Goal: Information Seeking & Learning: Learn about a topic

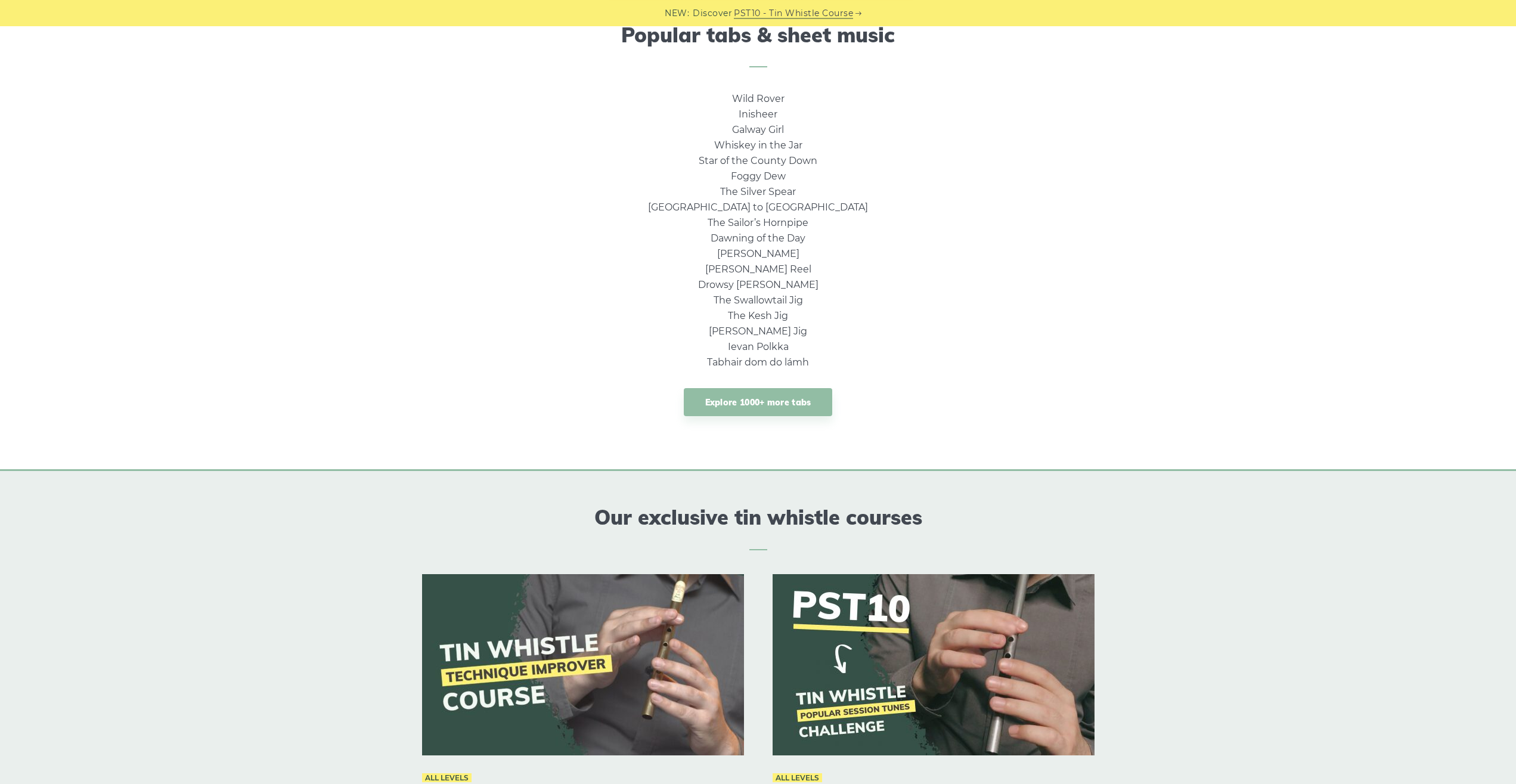
scroll to position [506, 0]
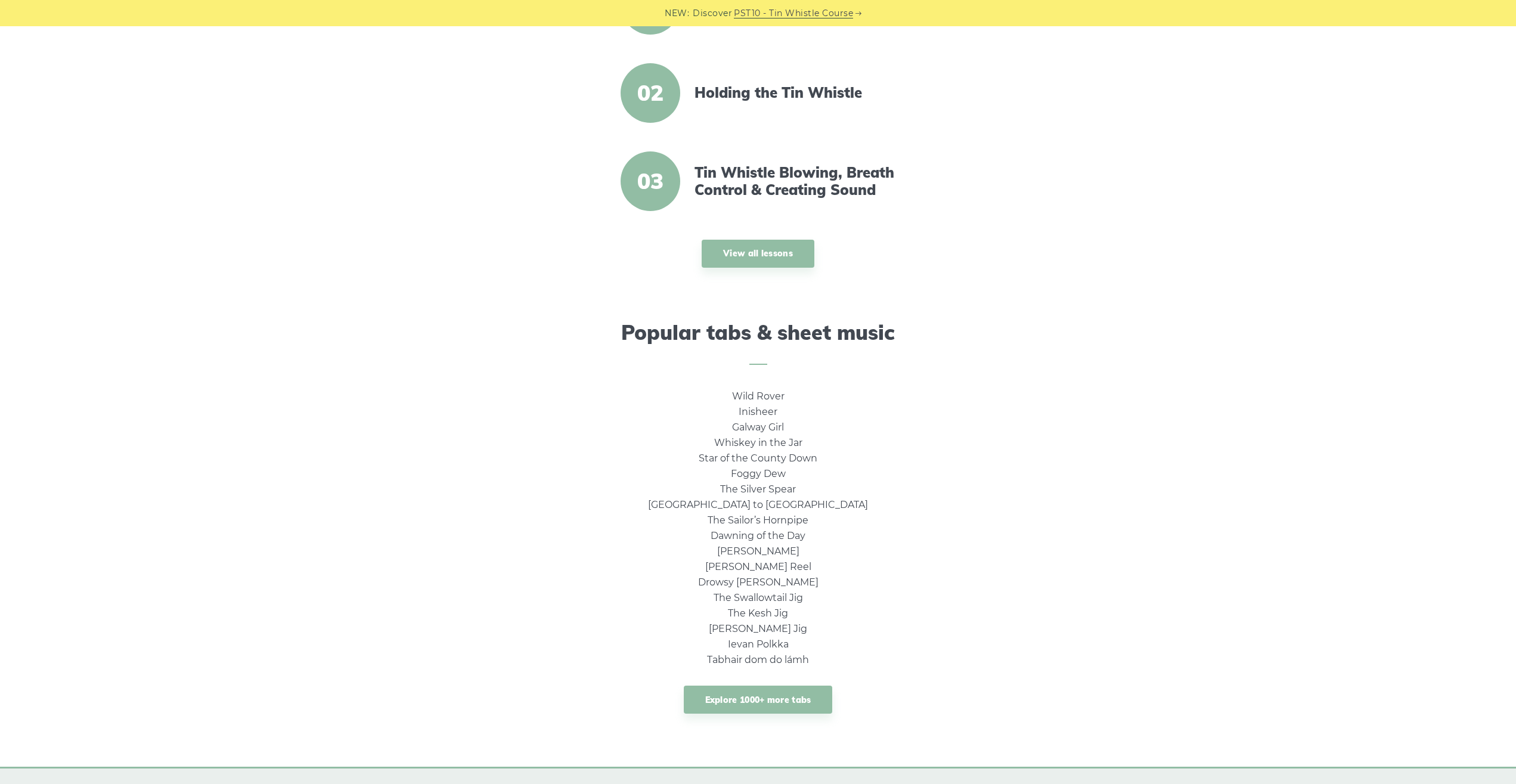
click at [1098, 615] on div "Wild Rover Inisheer Galway Girl Whiskey in the Jar Star of the County Down Fogg…" at bounding box center [758, 564] width 701 height 350
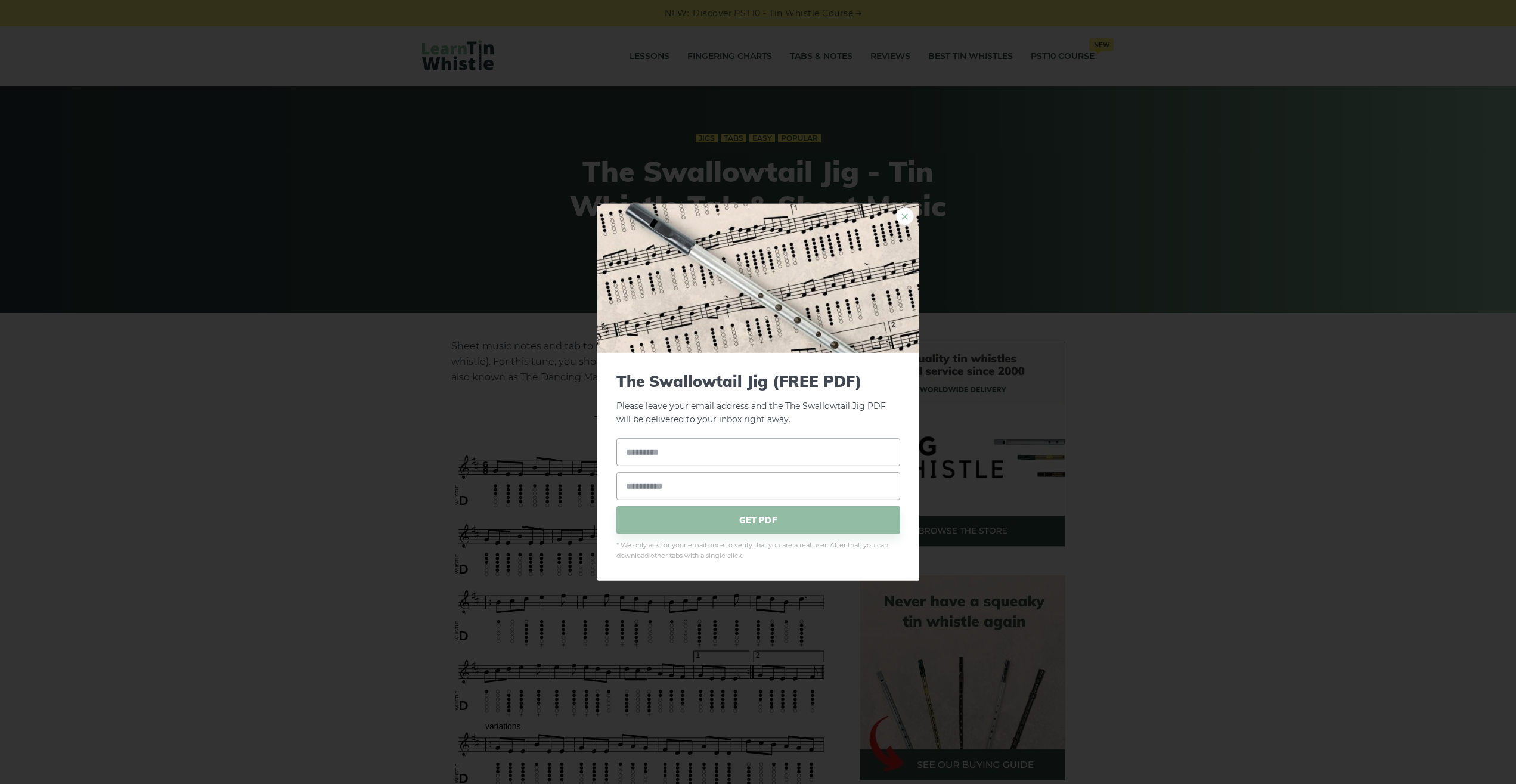
click at [904, 212] on link "×" at bounding box center [905, 216] width 18 height 18
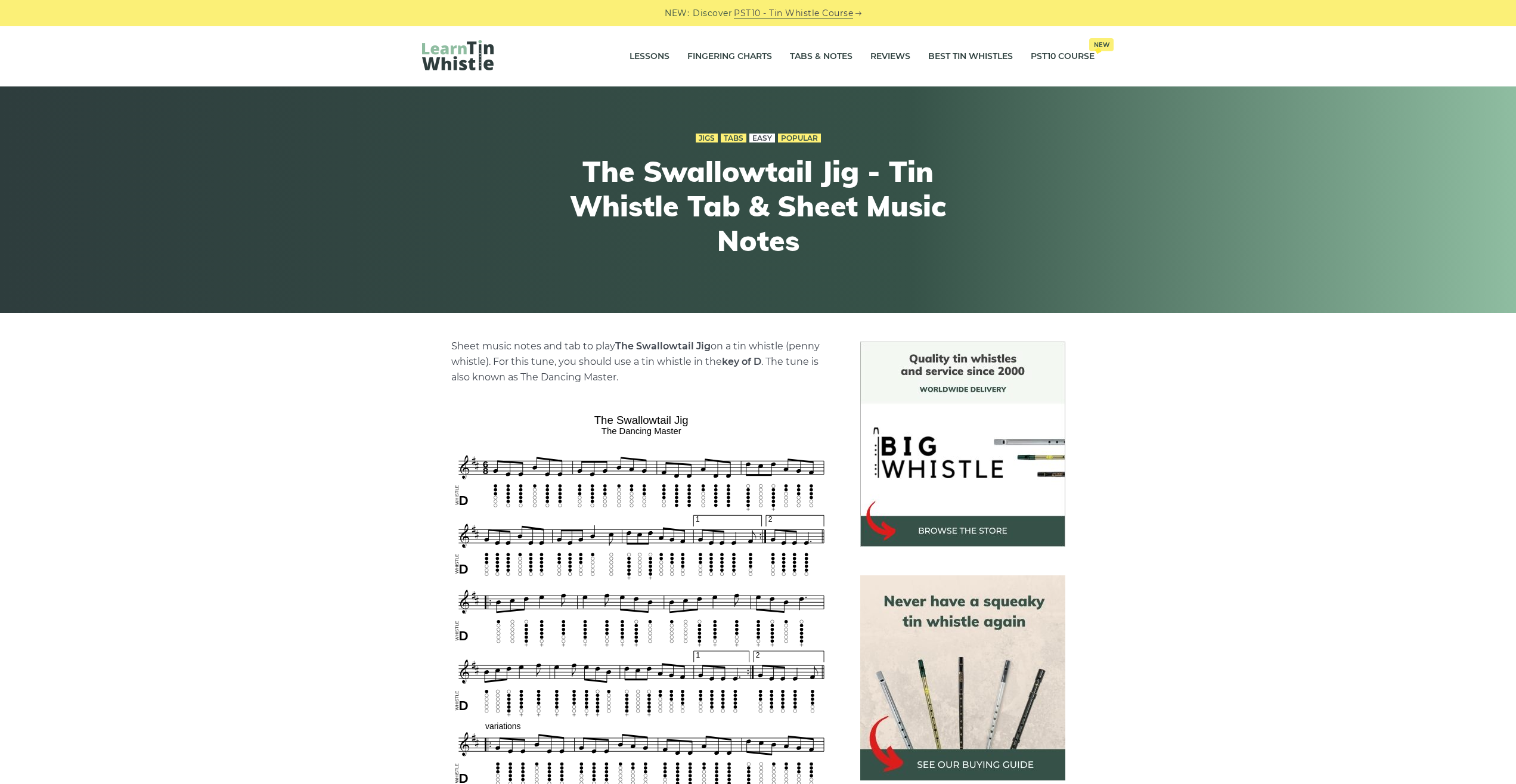
click at [768, 138] on link "Easy" at bounding box center [762, 138] width 26 height 9
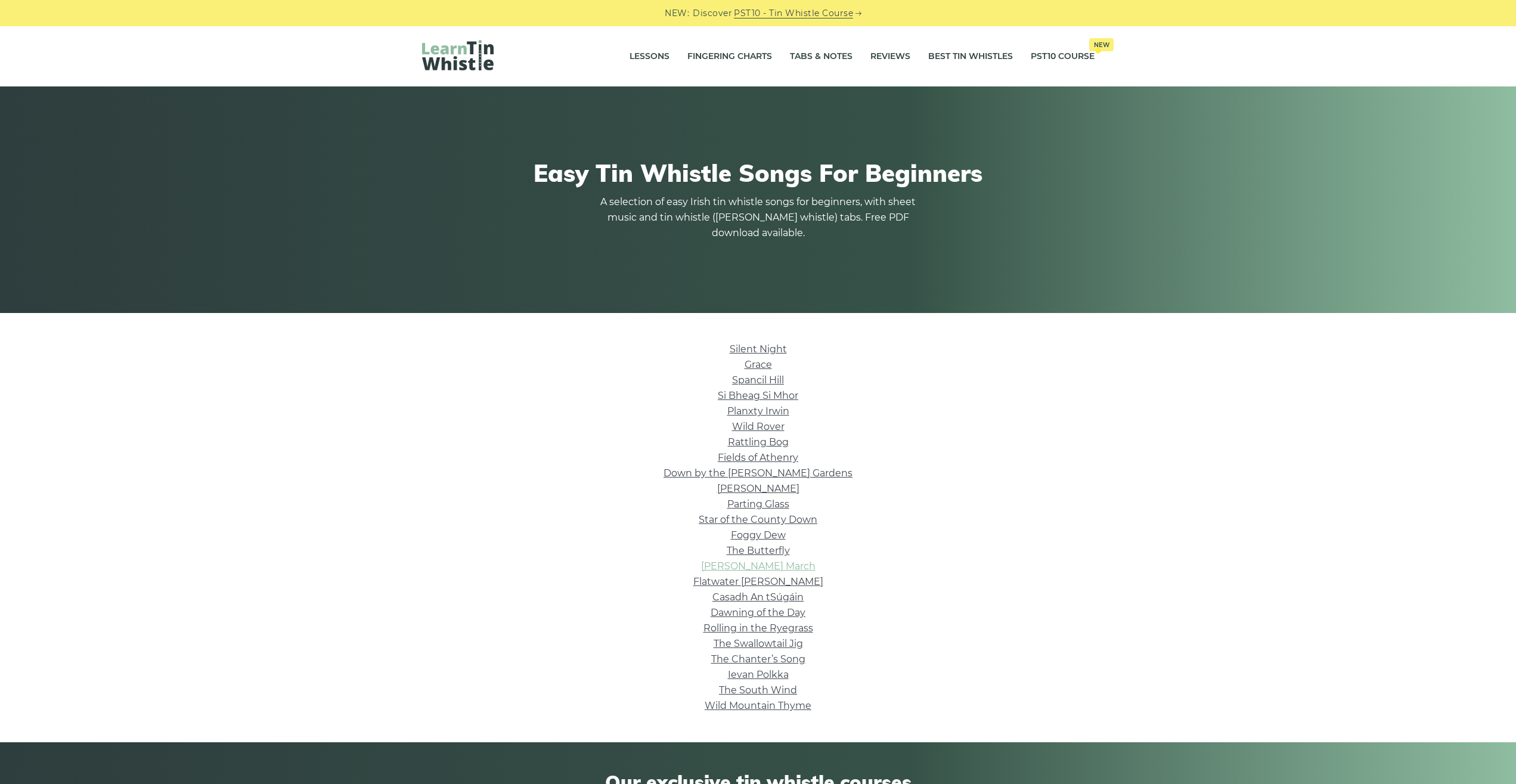
click at [783, 570] on link "Brian Boru’s March" at bounding box center [758, 566] width 115 height 11
click at [773, 430] on link "Wild Rover" at bounding box center [758, 426] width 53 height 11
click at [782, 524] on link "Star of the County Down" at bounding box center [758, 519] width 118 height 11
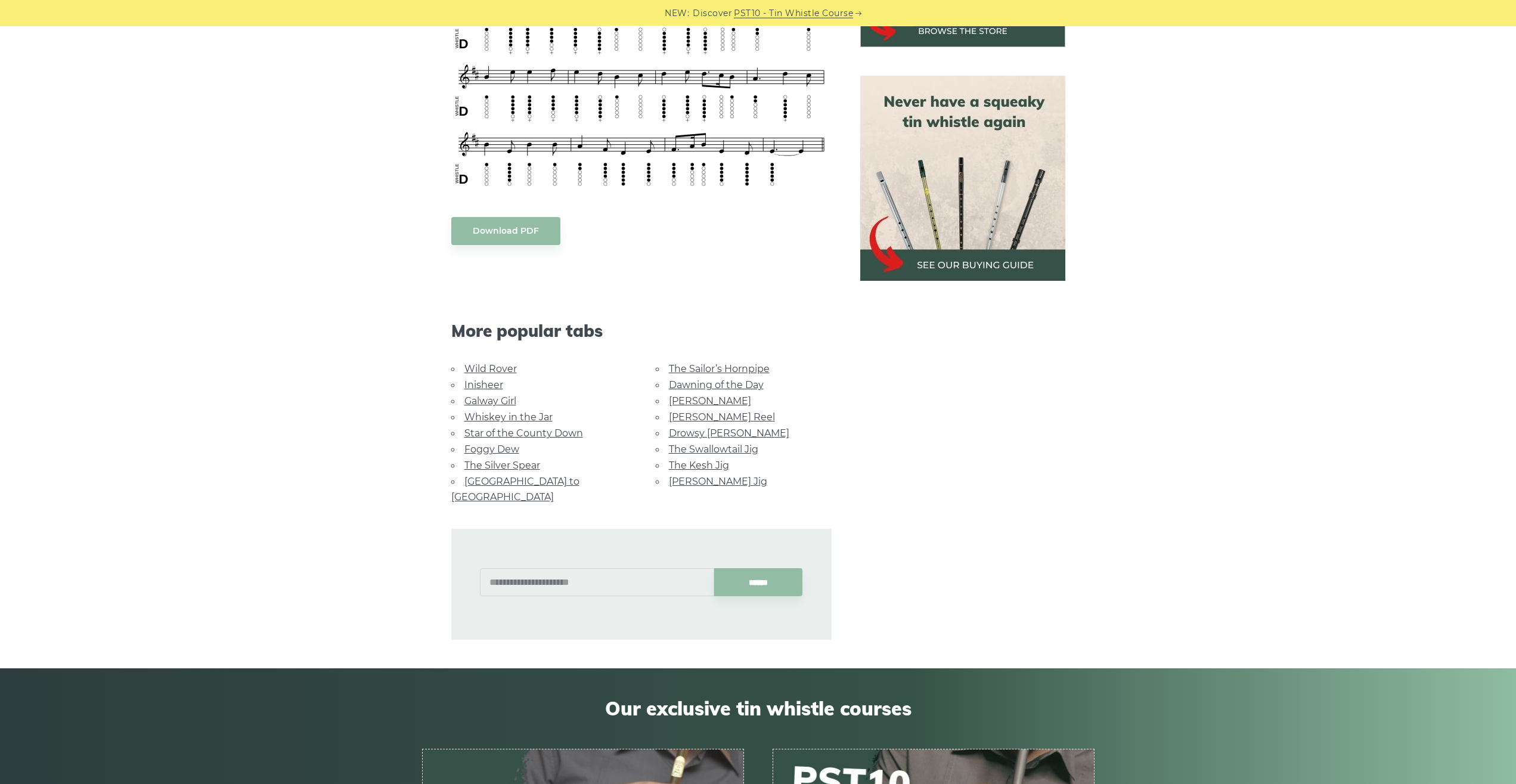
scroll to position [506, 0]
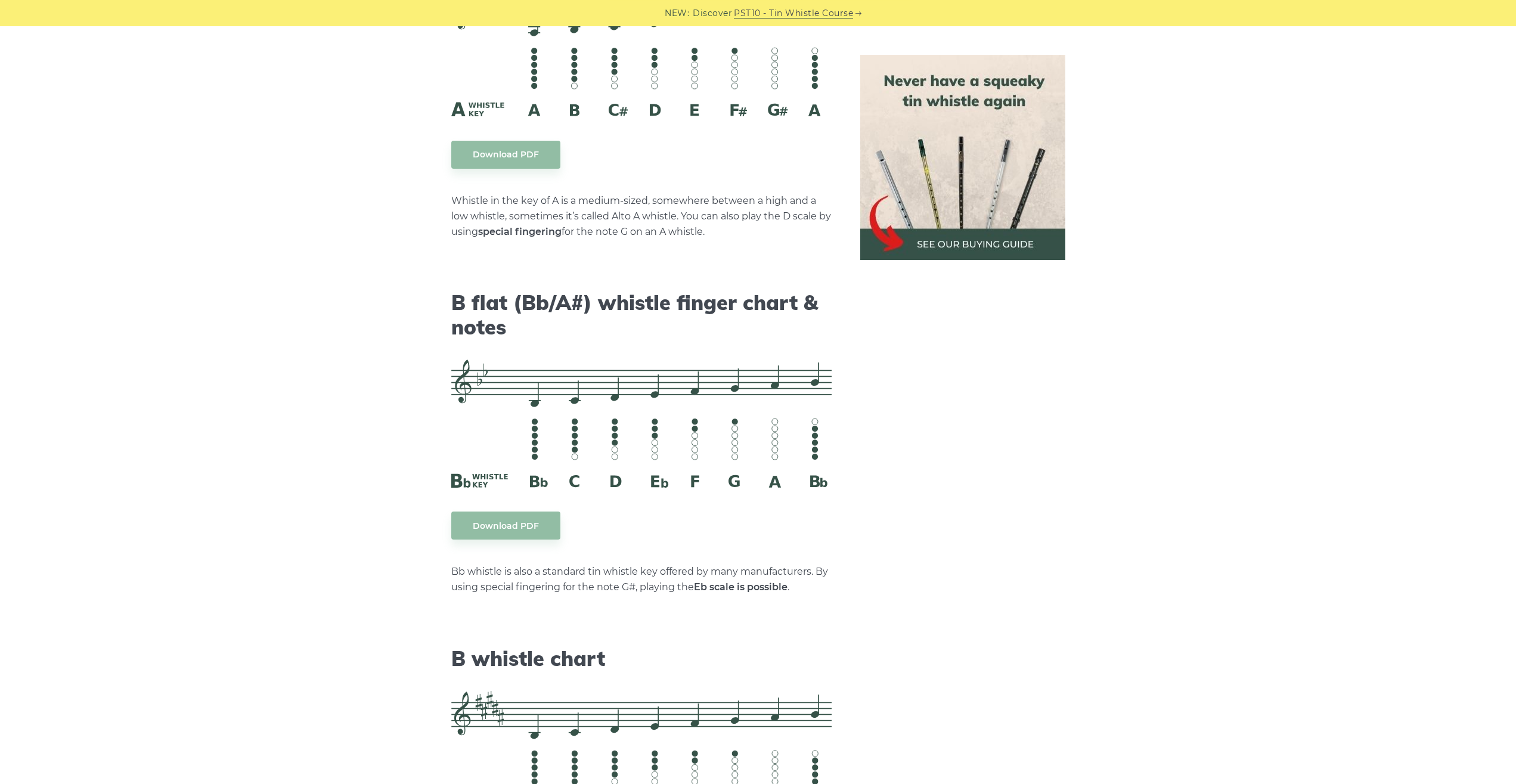
scroll to position [3547, 0]
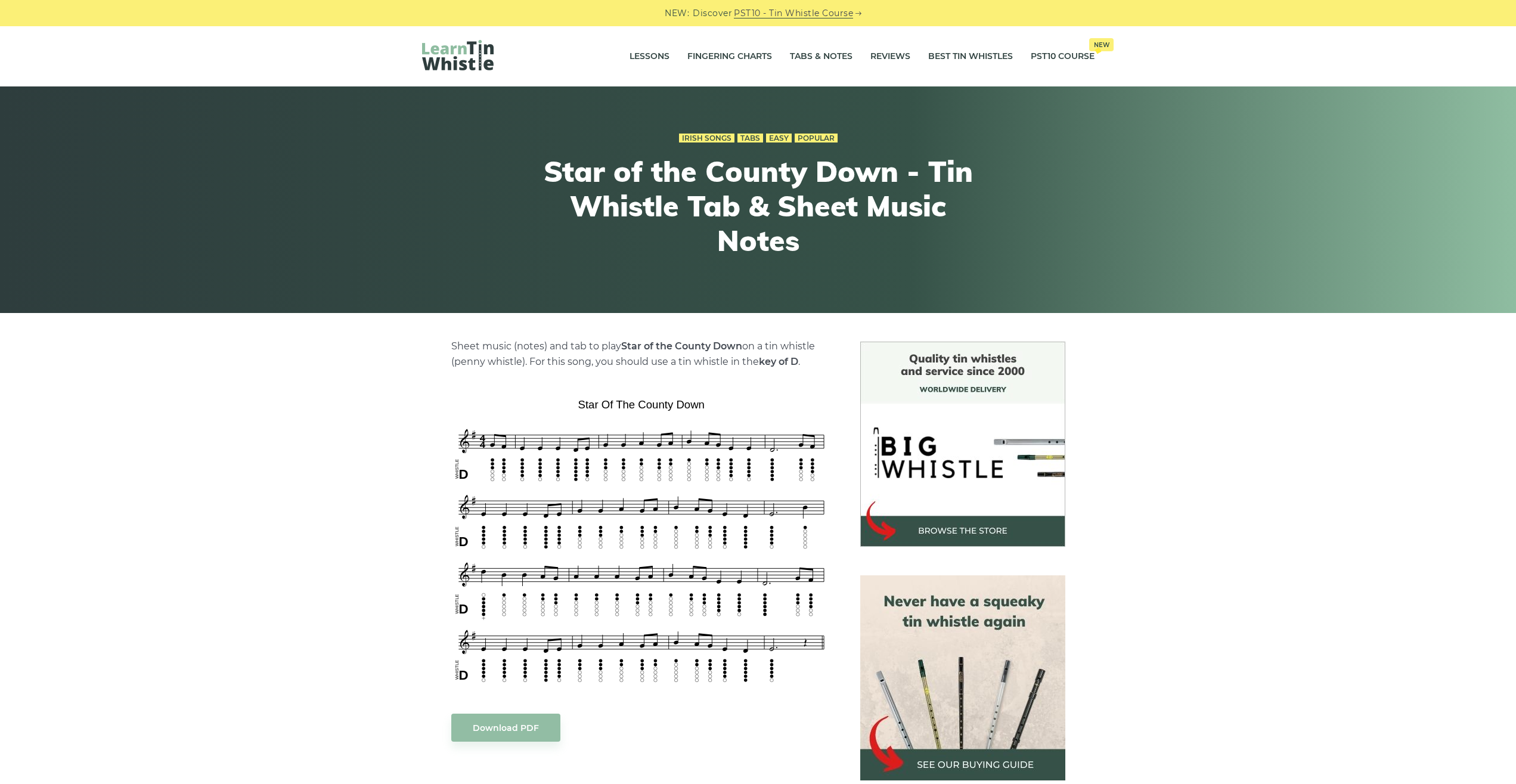
drag, startPoint x: 622, startPoint y: 340, endPoint x: 742, endPoint y: 347, distance: 120.2
click at [742, 347] on p "Sheet music (notes) and tab to play Star of the County Down on a tin whistle (p…" at bounding box center [642, 354] width 380 height 31
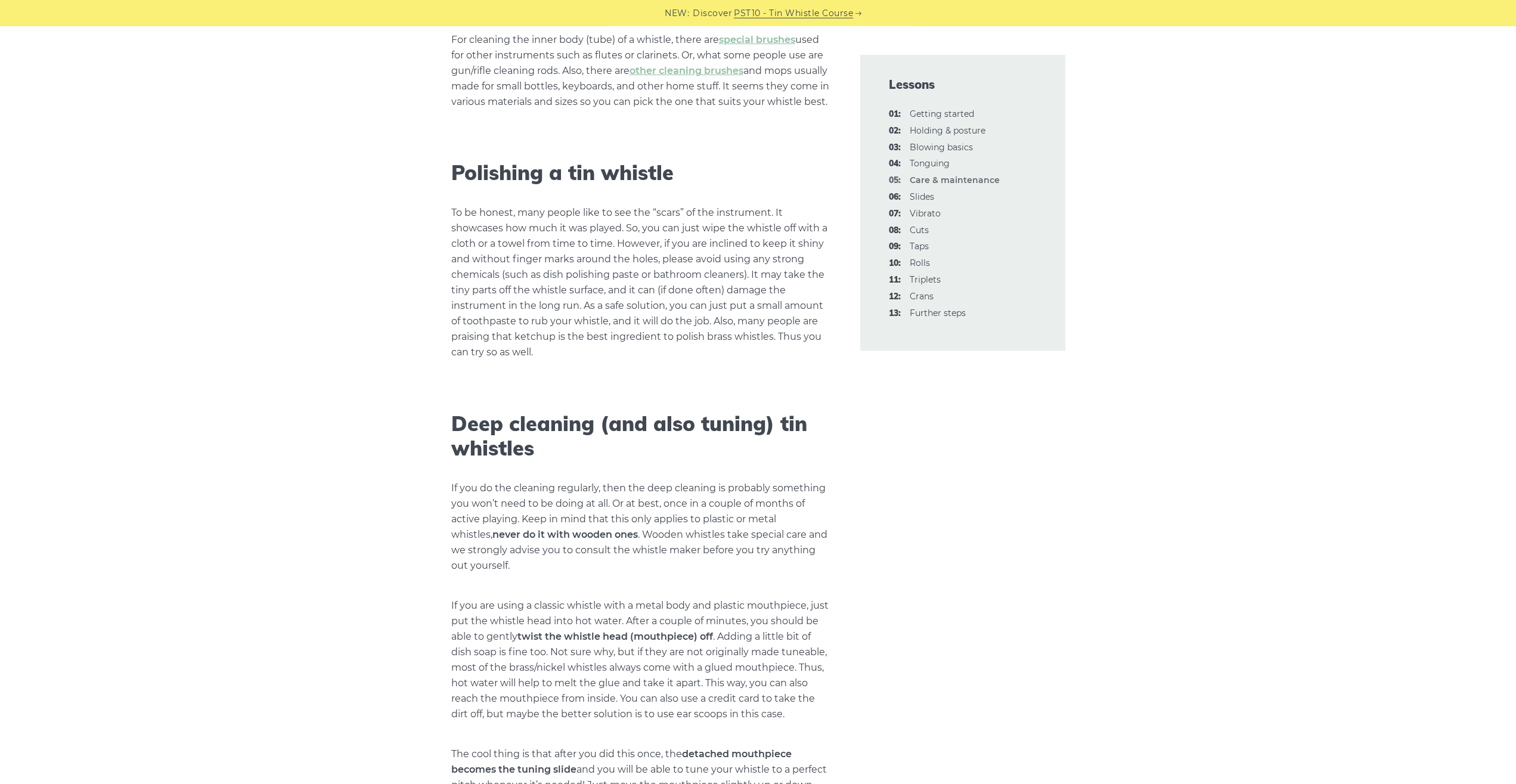
scroll to position [1115, 0]
